Goal: Use online tool/utility: Utilize a website feature to perform a specific function

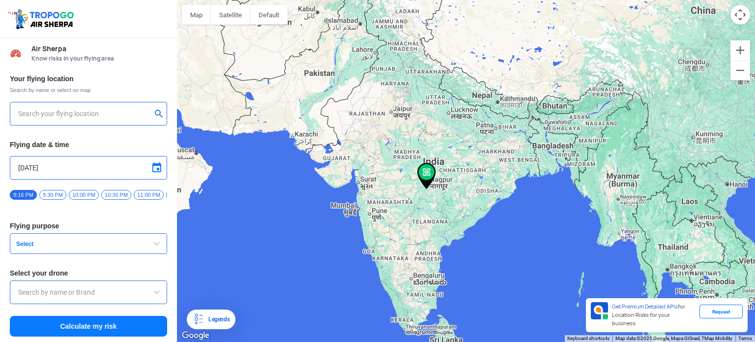
type input "[STREET_ADDRESS]"
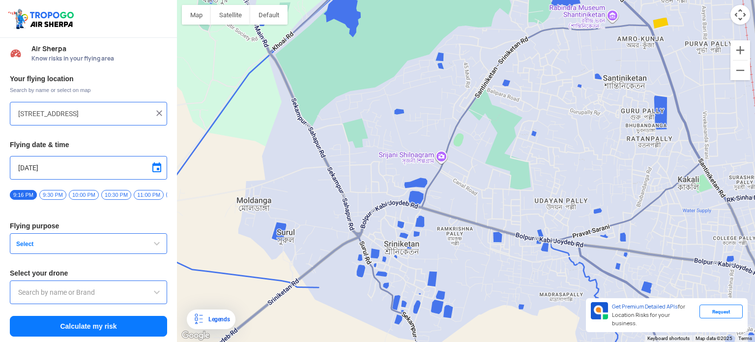
click at [153, 246] on span "button" at bounding box center [157, 244] width 12 height 12
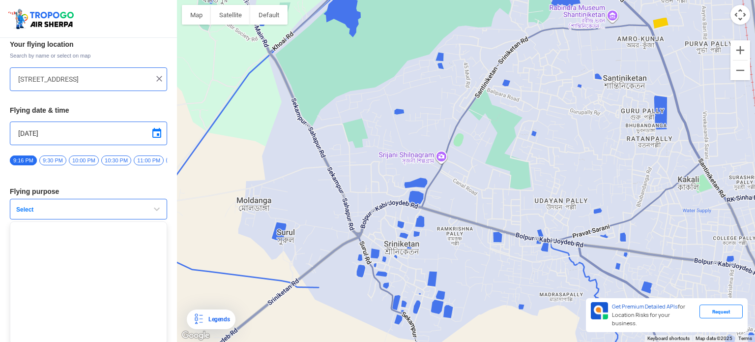
scroll to position [40, 0]
click at [159, 203] on span "button" at bounding box center [157, 207] width 12 height 12
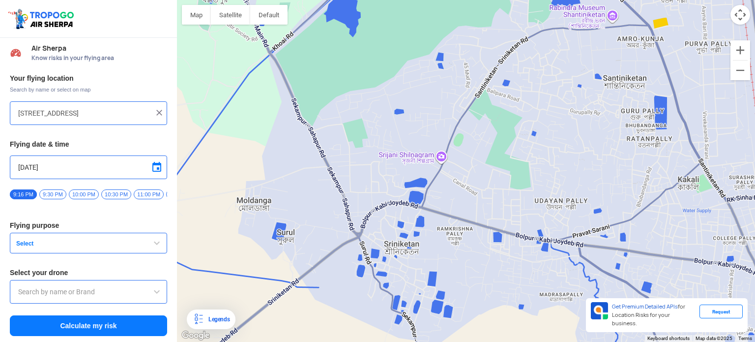
scroll to position [3, 0]
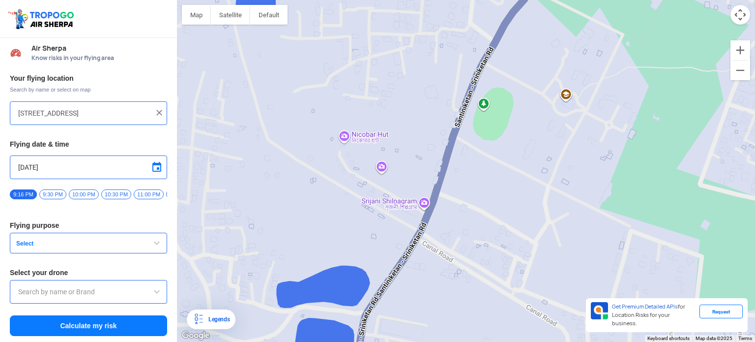
click at [450, 116] on div at bounding box center [466, 171] width 578 height 342
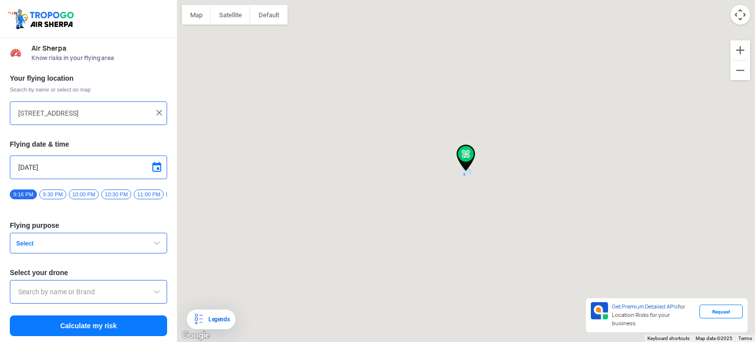
type input "Santiniketan - [GEOGRAPHIC_DATA], [GEOGRAPHIC_DATA]"
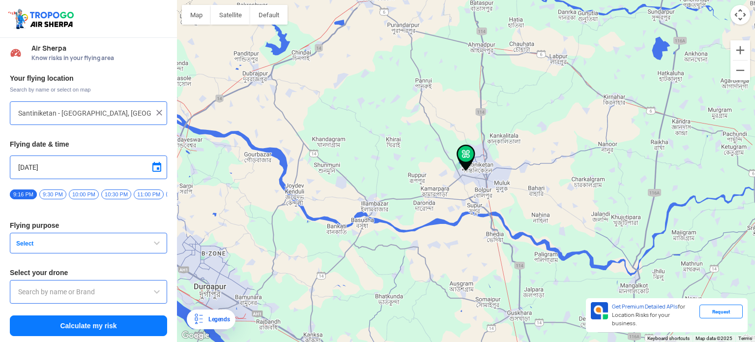
click at [151, 242] on span "button" at bounding box center [157, 243] width 12 height 12
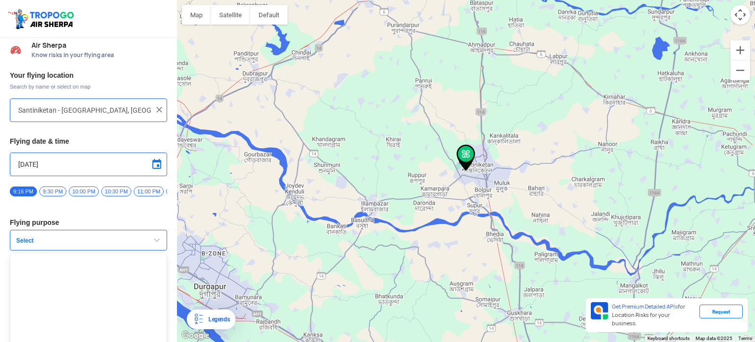
scroll to position [40, 0]
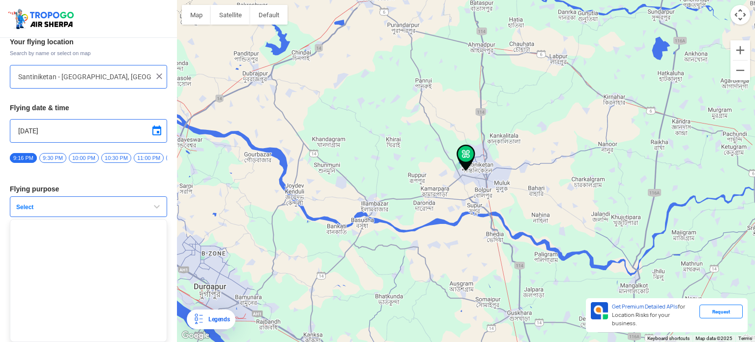
click at [148, 210] on button "Select" at bounding box center [88, 206] width 157 height 21
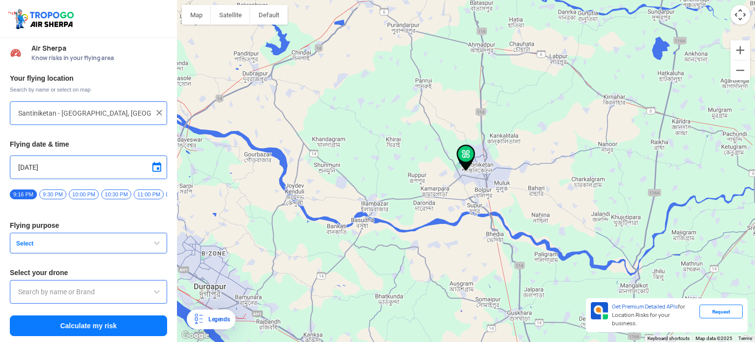
click at [153, 162] on span at bounding box center [157, 167] width 12 height 12
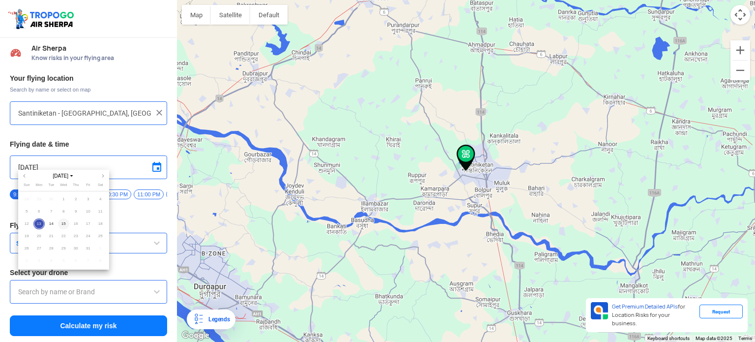
click at [64, 220] on span "15" at bounding box center [63, 223] width 11 height 11
type input "[DATE]"
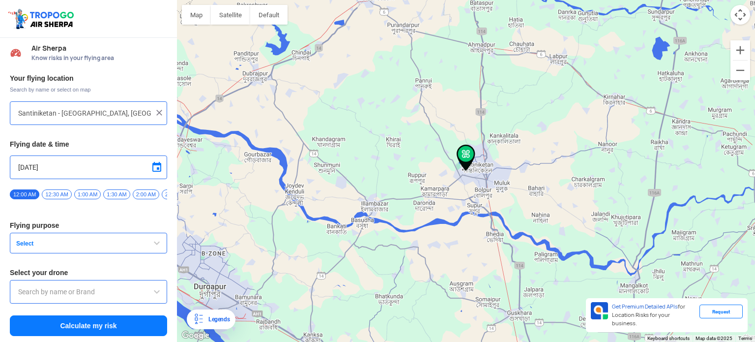
click at [69, 234] on button "Select" at bounding box center [88, 243] width 157 height 21
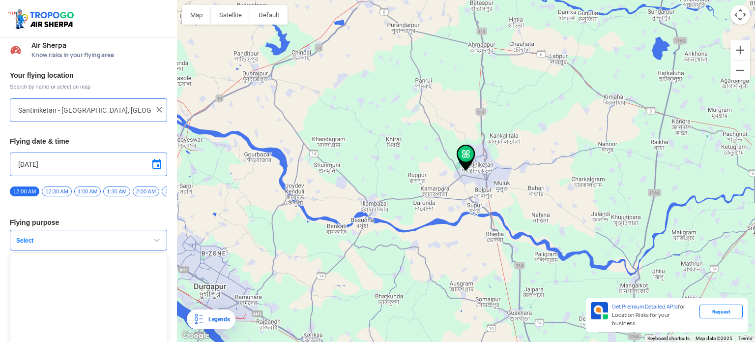
click at [69, 234] on button "Select" at bounding box center [88, 240] width 157 height 21
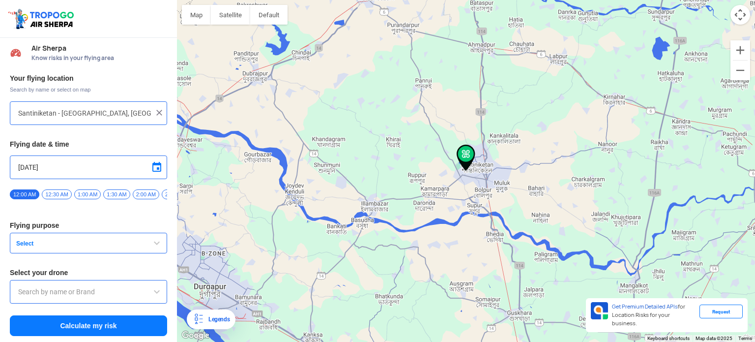
click at [69, 325] on button "Calculate my risk" at bounding box center [88, 325] width 157 height 21
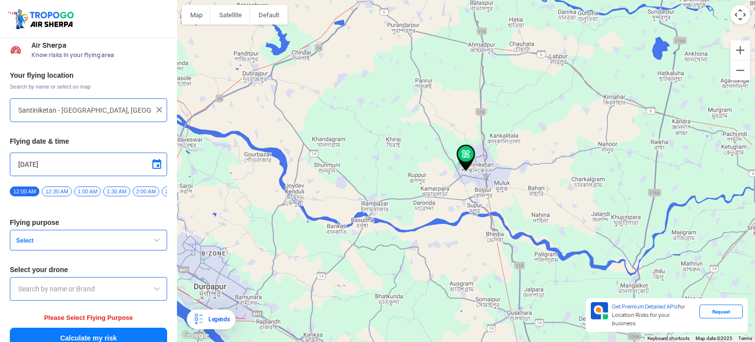
click at [102, 244] on span "Select" at bounding box center [73, 241] width 123 height 8
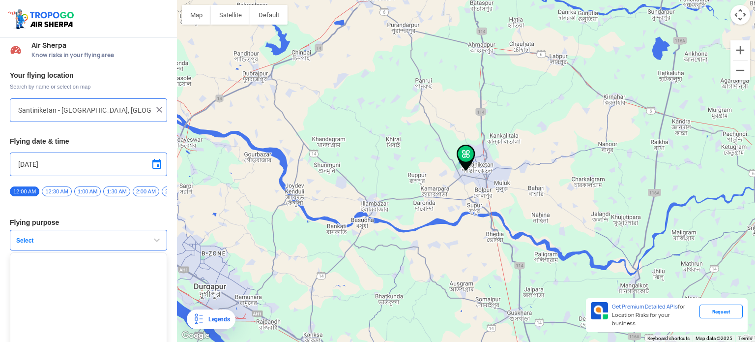
scroll to position [40, 0]
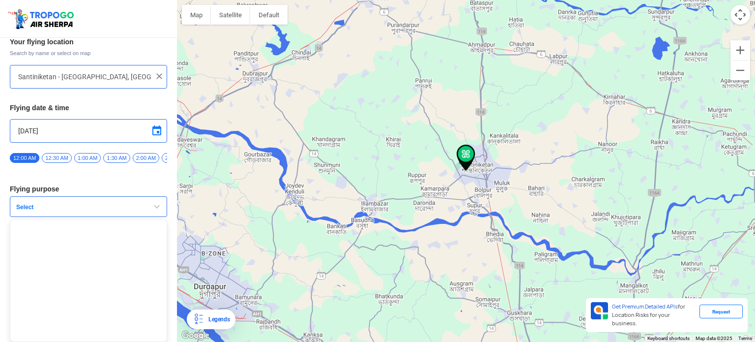
click at [102, 245] on ul at bounding box center [88, 280] width 157 height 123
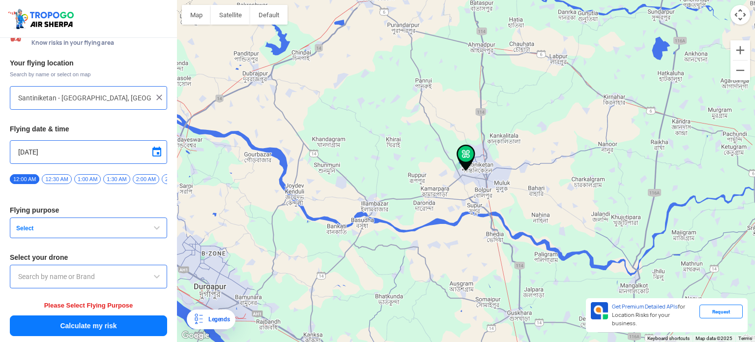
click at [102, 271] on input "text" at bounding box center [88, 276] width 141 height 12
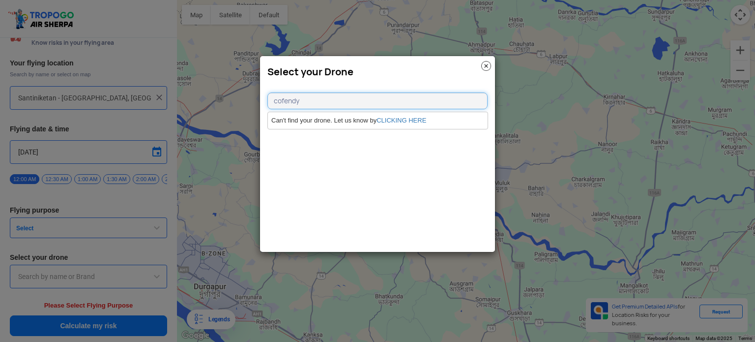
type input "cofendy"
click at [406, 120] on link "CLICKING HERE" at bounding box center [402, 120] width 50 height 7
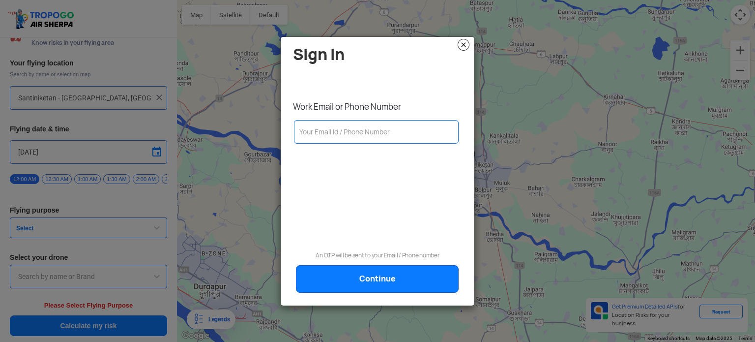
click at [461, 42] on img at bounding box center [464, 45] width 12 height 12
